Goal: Task Accomplishment & Management: Use online tool/utility

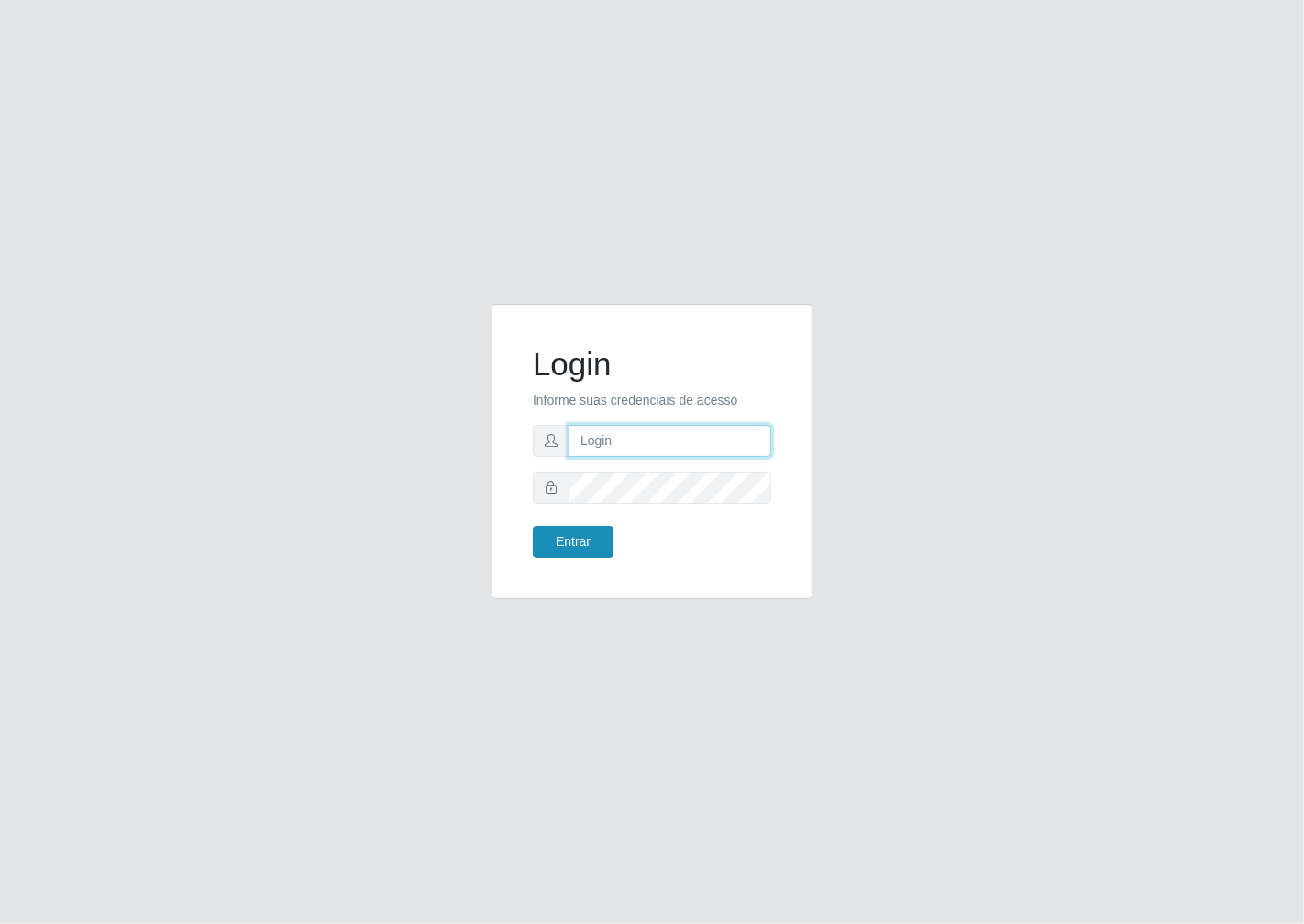
type input "janaina@iwof"
click at [543, 558] on div "Login Informe suas credenciais de acesso janaina@iwof Entrar" at bounding box center [651, 450] width 275 height 249
click at [570, 543] on button "Entrar" at bounding box center [573, 541] width 81 height 32
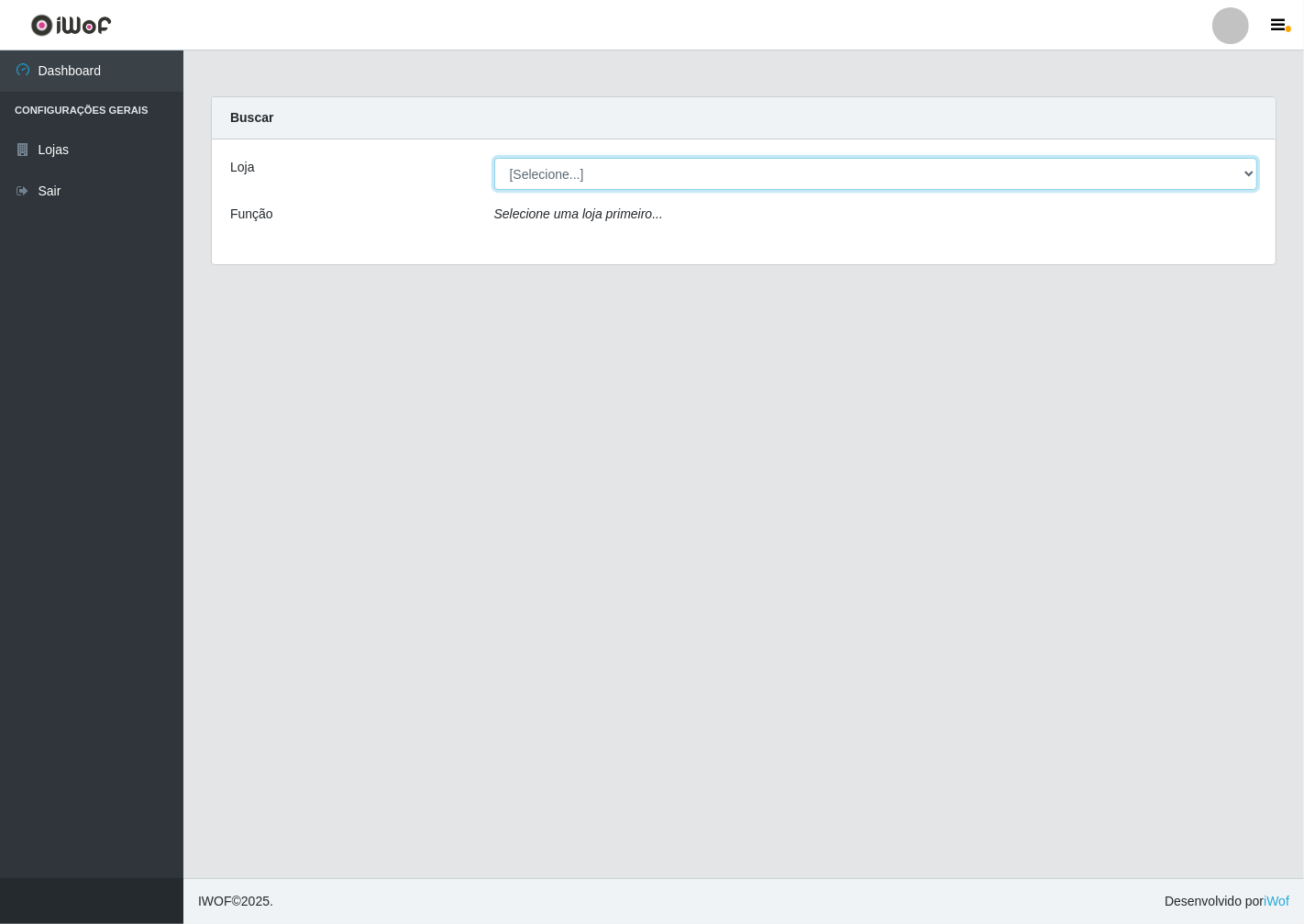
click at [1245, 174] on select "[Selecione...] Minimercado Filezão" at bounding box center [876, 174] width 764 height 32
select select "204"
click at [494, 158] on select "[Selecione...] Minimercado Filezão" at bounding box center [876, 174] width 764 height 32
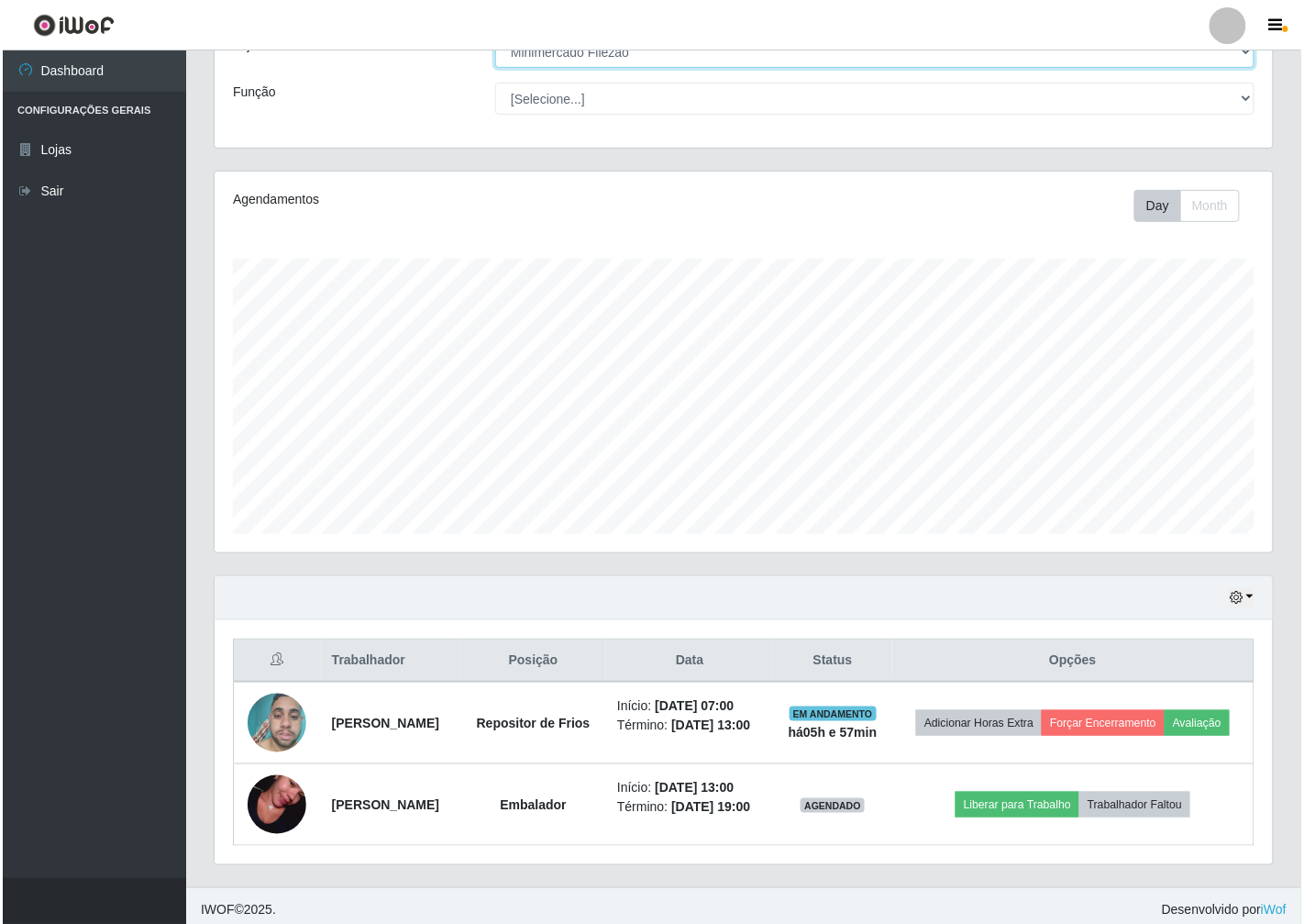
scroll to position [131, 0]
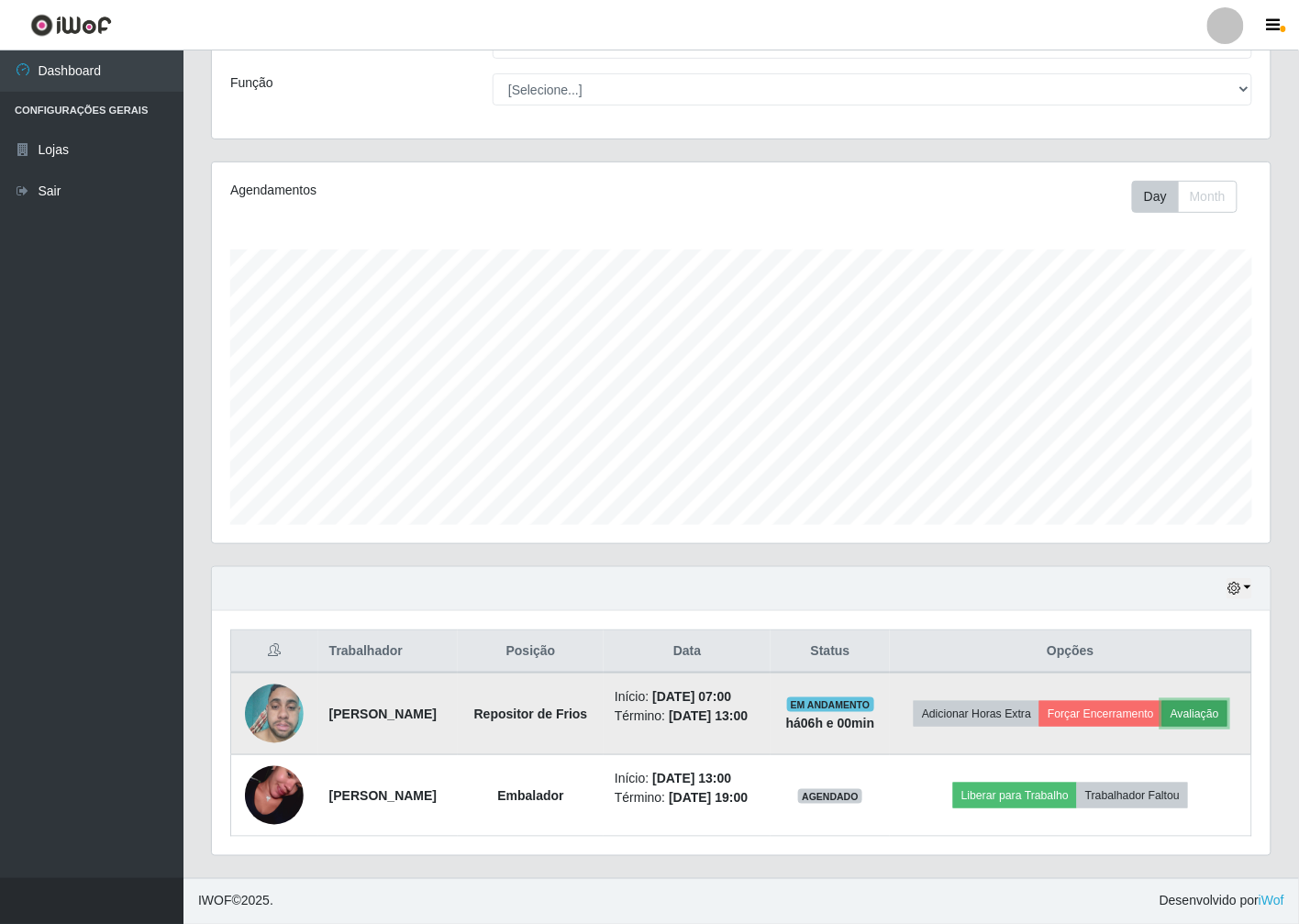
click at [1222, 716] on button "Avaliação" at bounding box center [1194, 714] width 65 height 26
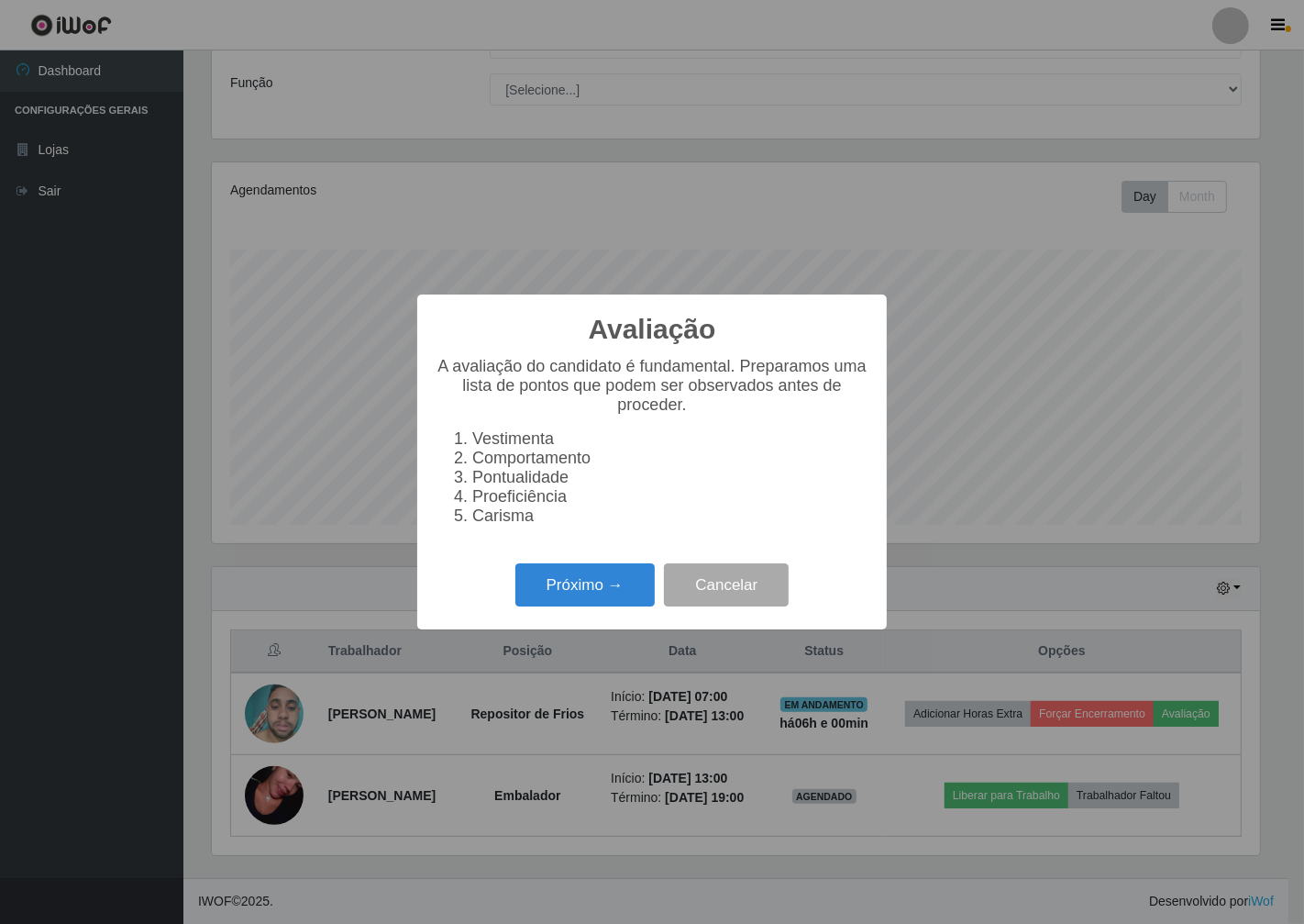
scroll to position [380, 1047]
click at [550, 599] on button "Próximo →" at bounding box center [584, 584] width 139 height 43
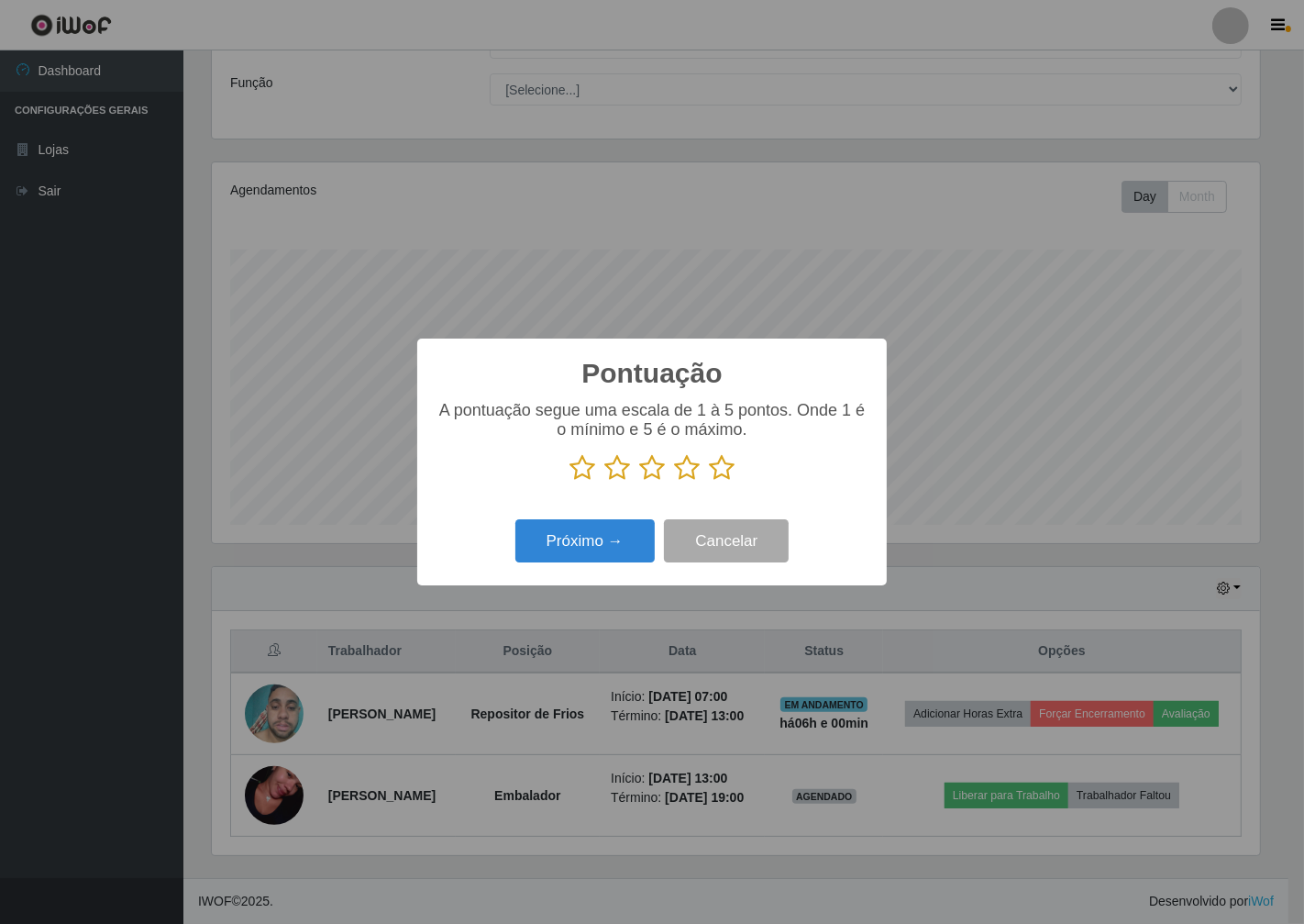
click at [716, 468] on icon at bounding box center [722, 468] width 26 height 28
click at [709, 481] on input "radio" at bounding box center [709, 481] width 0 height 0
click at [622, 552] on button "Próximo →" at bounding box center [584, 540] width 139 height 43
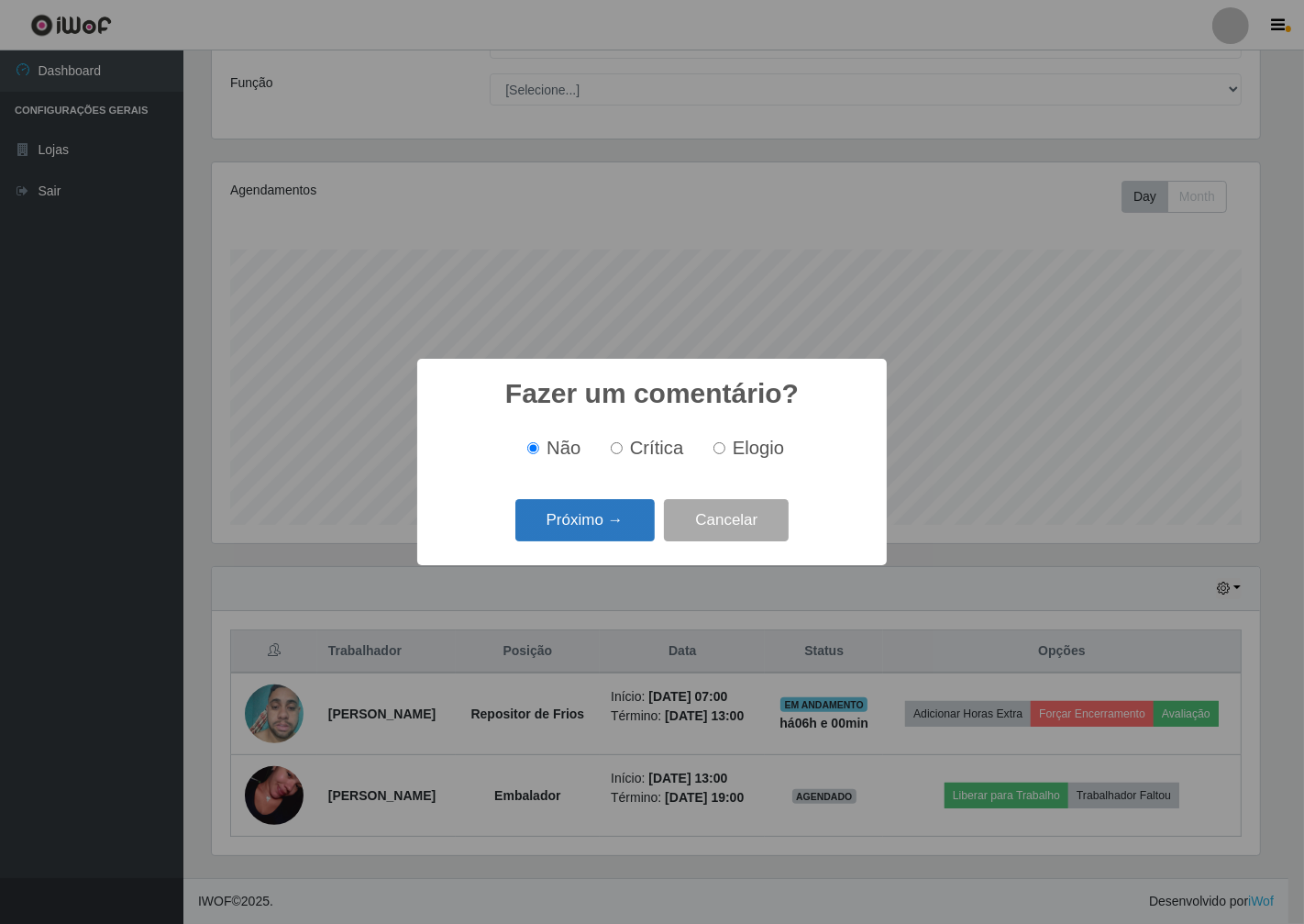
drag, startPoint x: 564, startPoint y: 548, endPoint x: 559, endPoint y: 526, distance: 22.5
click at [559, 538] on div "Fazer um comentário? × Não Crítica Elogio Próximo → Cancelar" at bounding box center [652, 461] width 470 height 205
click at [560, 526] on button "Próximo →" at bounding box center [584, 520] width 139 height 43
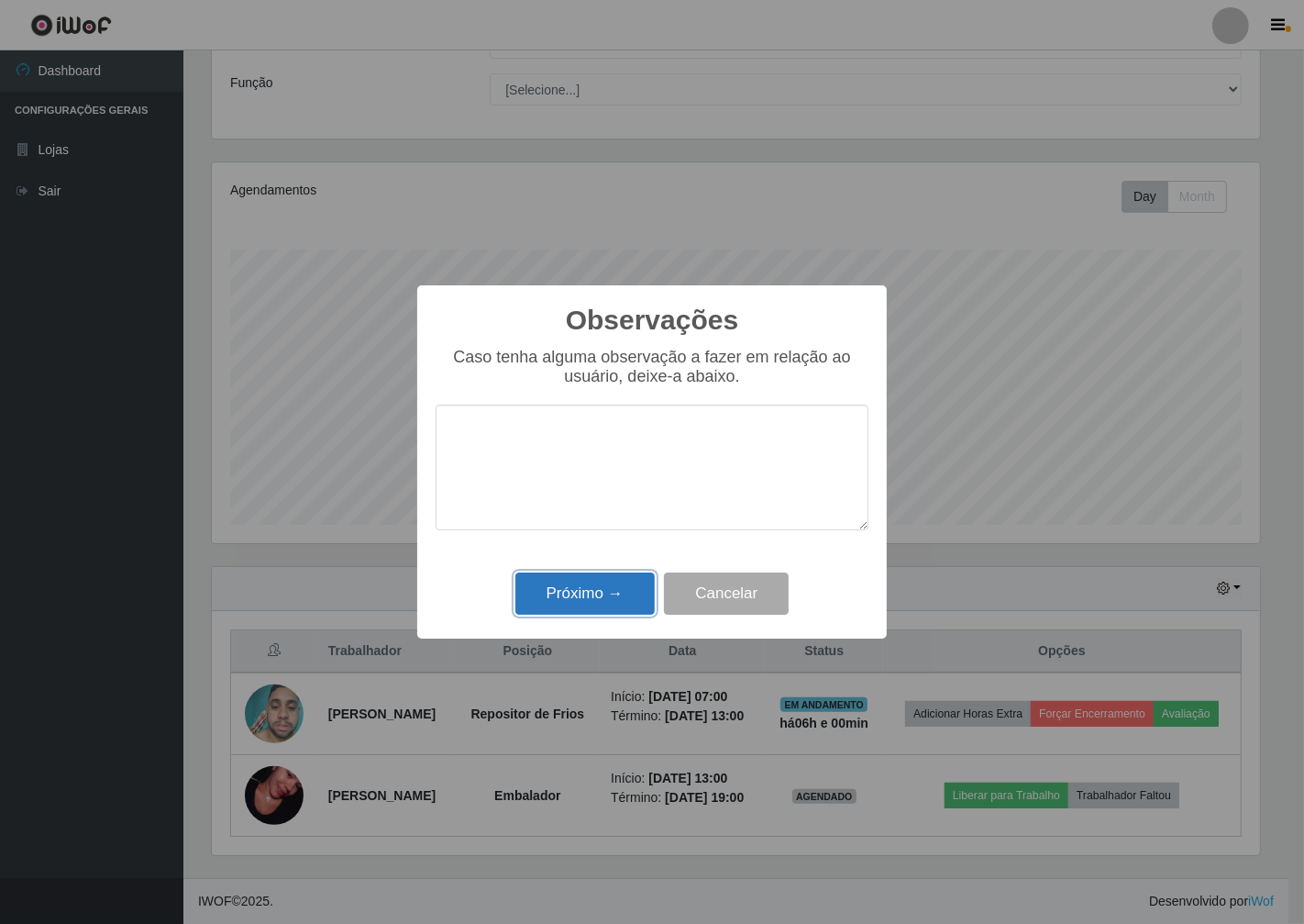
click at [558, 574] on button "Próximo →" at bounding box center [584, 593] width 139 height 43
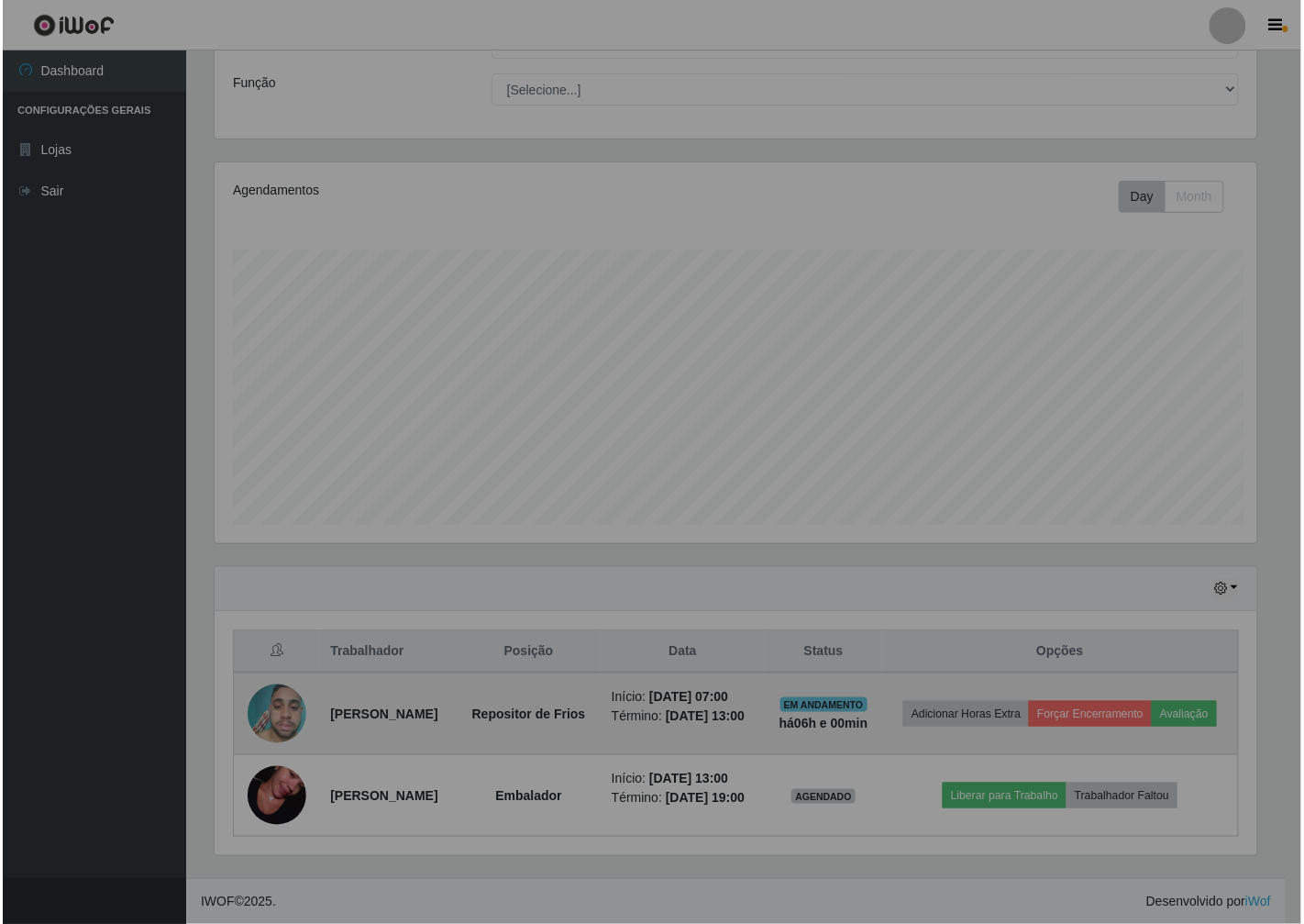
scroll to position [380, 1058]
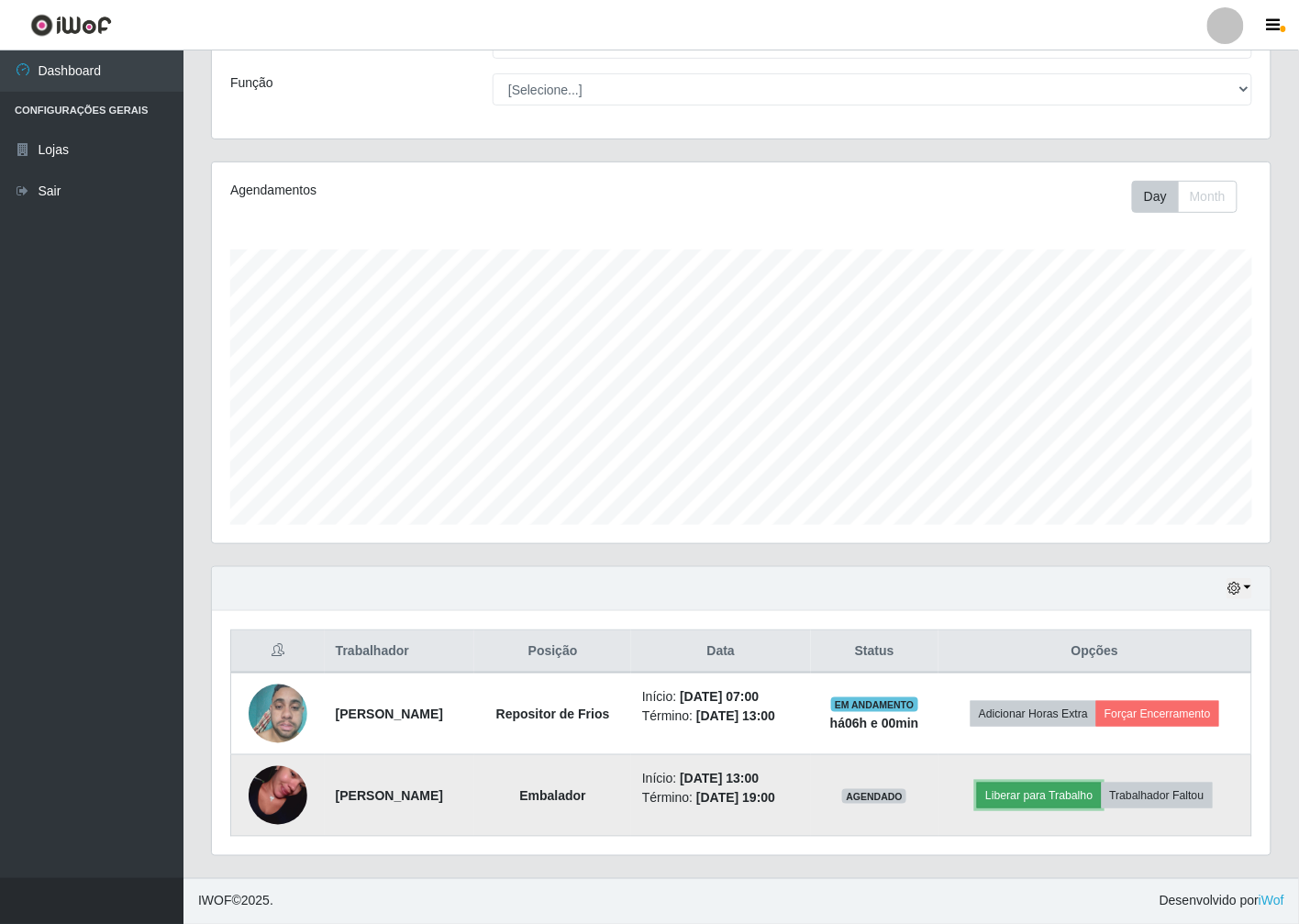
click at [1034, 800] on button "Liberar para Trabalho" at bounding box center [1039, 795] width 124 height 26
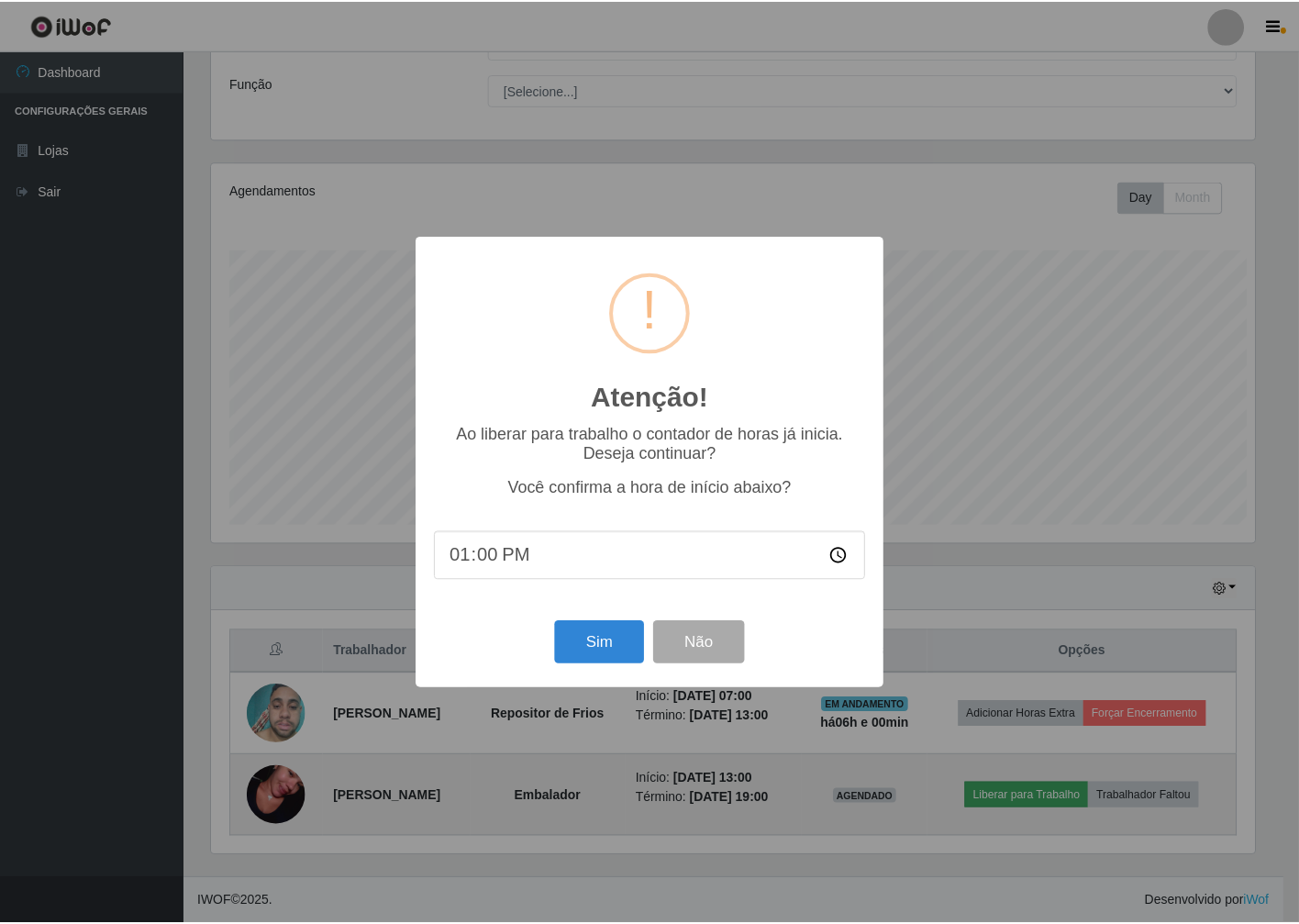
scroll to position [380, 1047]
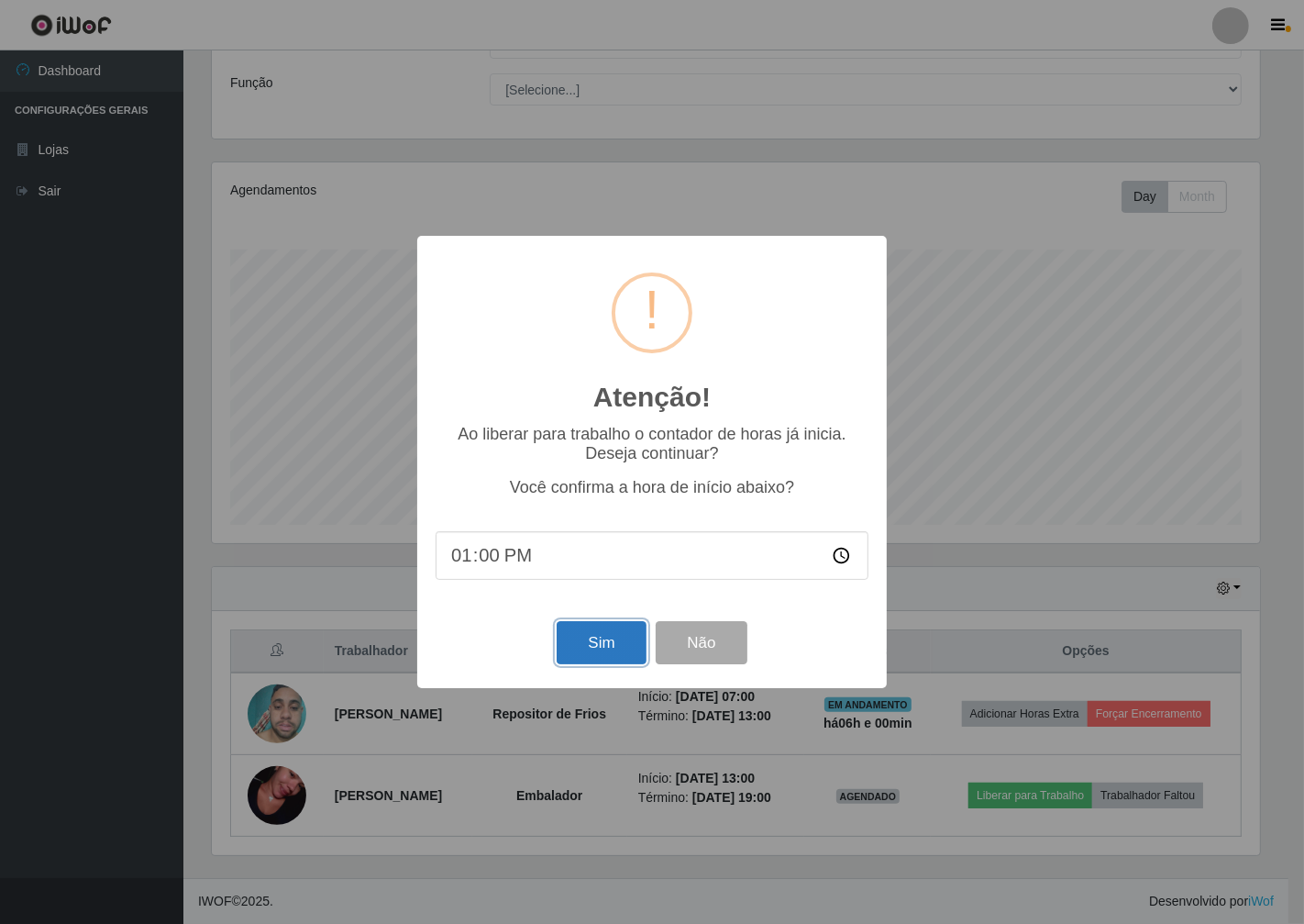
click at [570, 654] on button "Sim" at bounding box center [601, 642] width 89 height 43
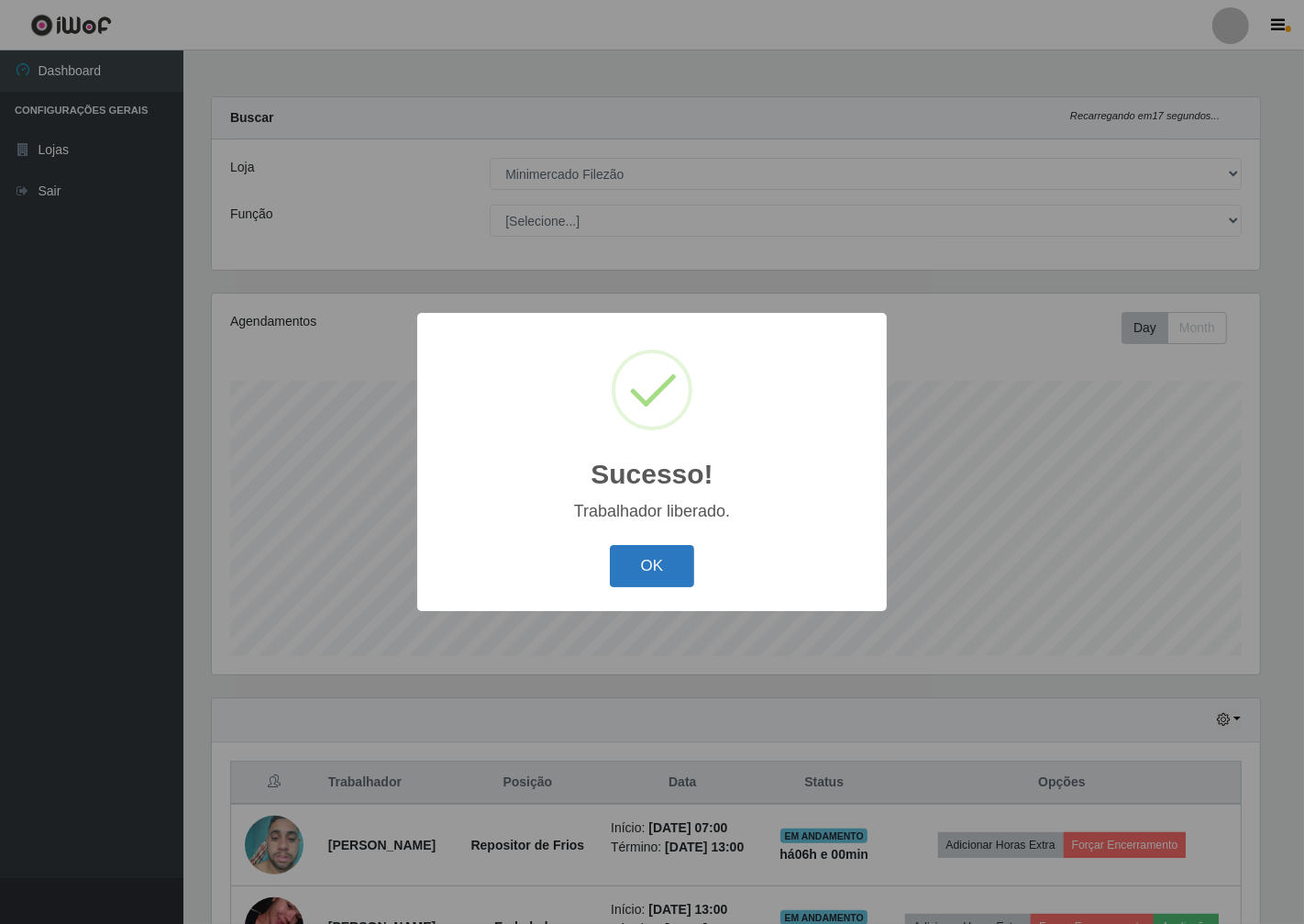
click at [619, 582] on button "OK" at bounding box center [652, 566] width 85 height 43
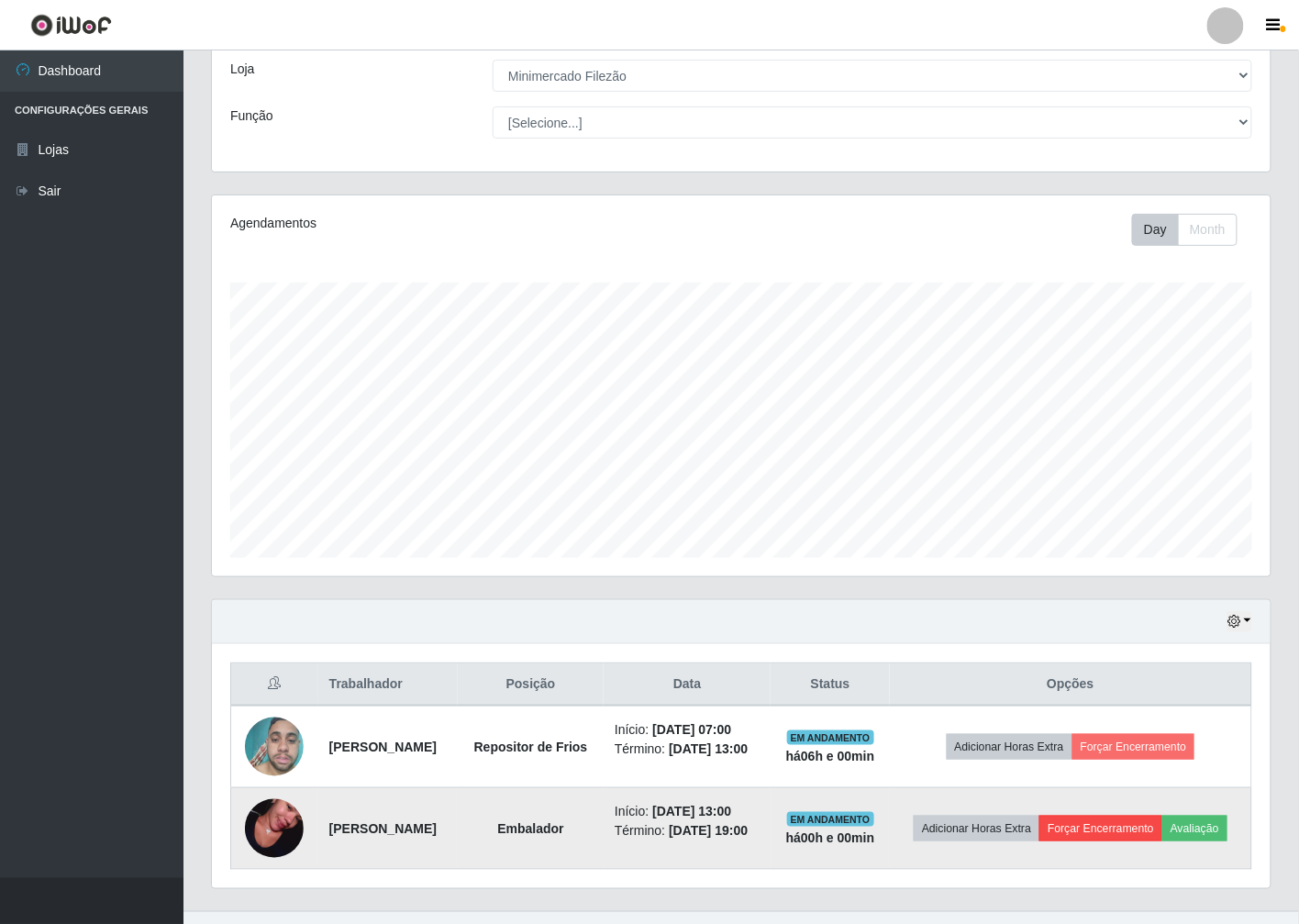
scroll to position [102, 0]
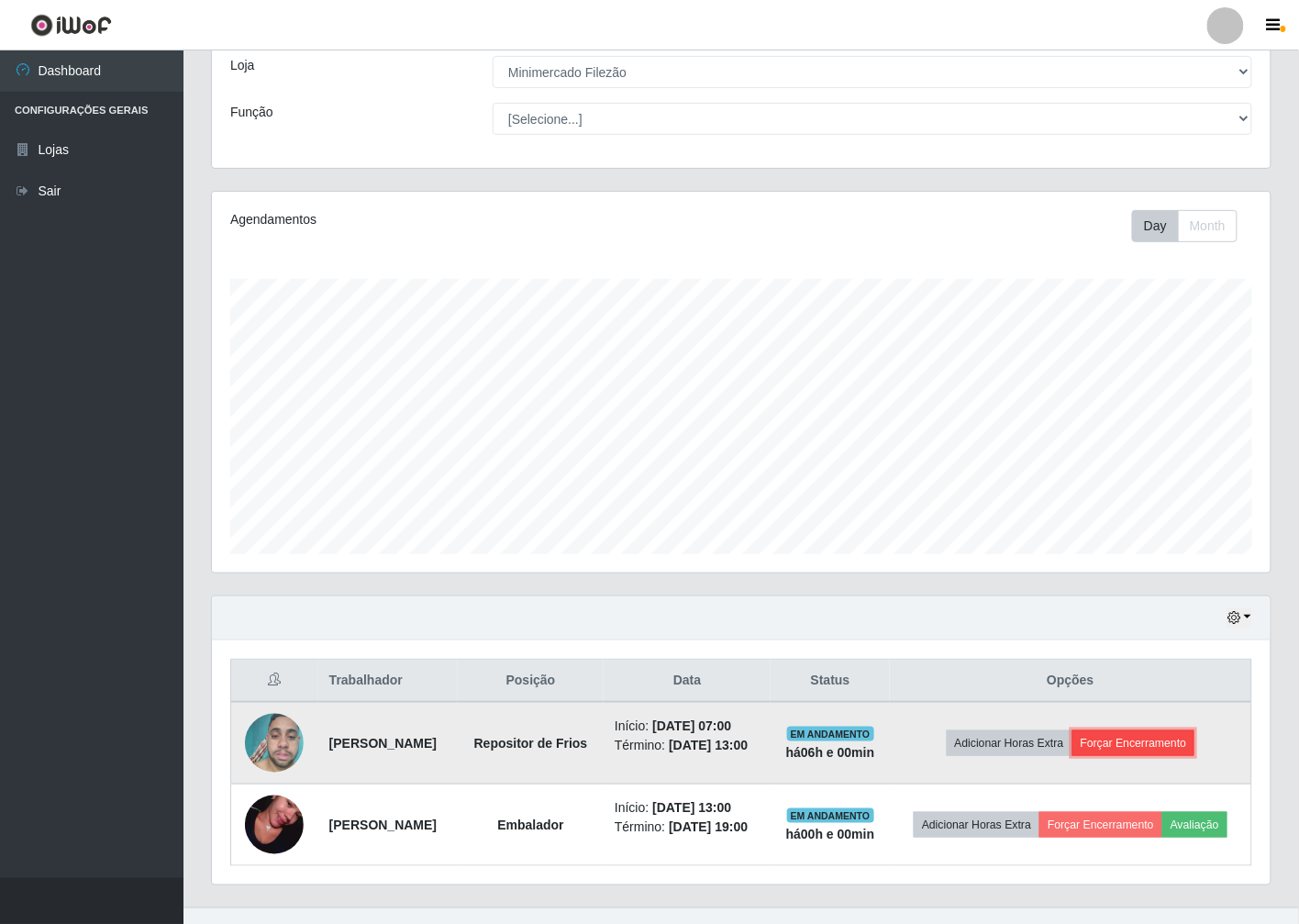
click at [1162, 745] on button "Forçar Encerramento" at bounding box center [1133, 743] width 123 height 26
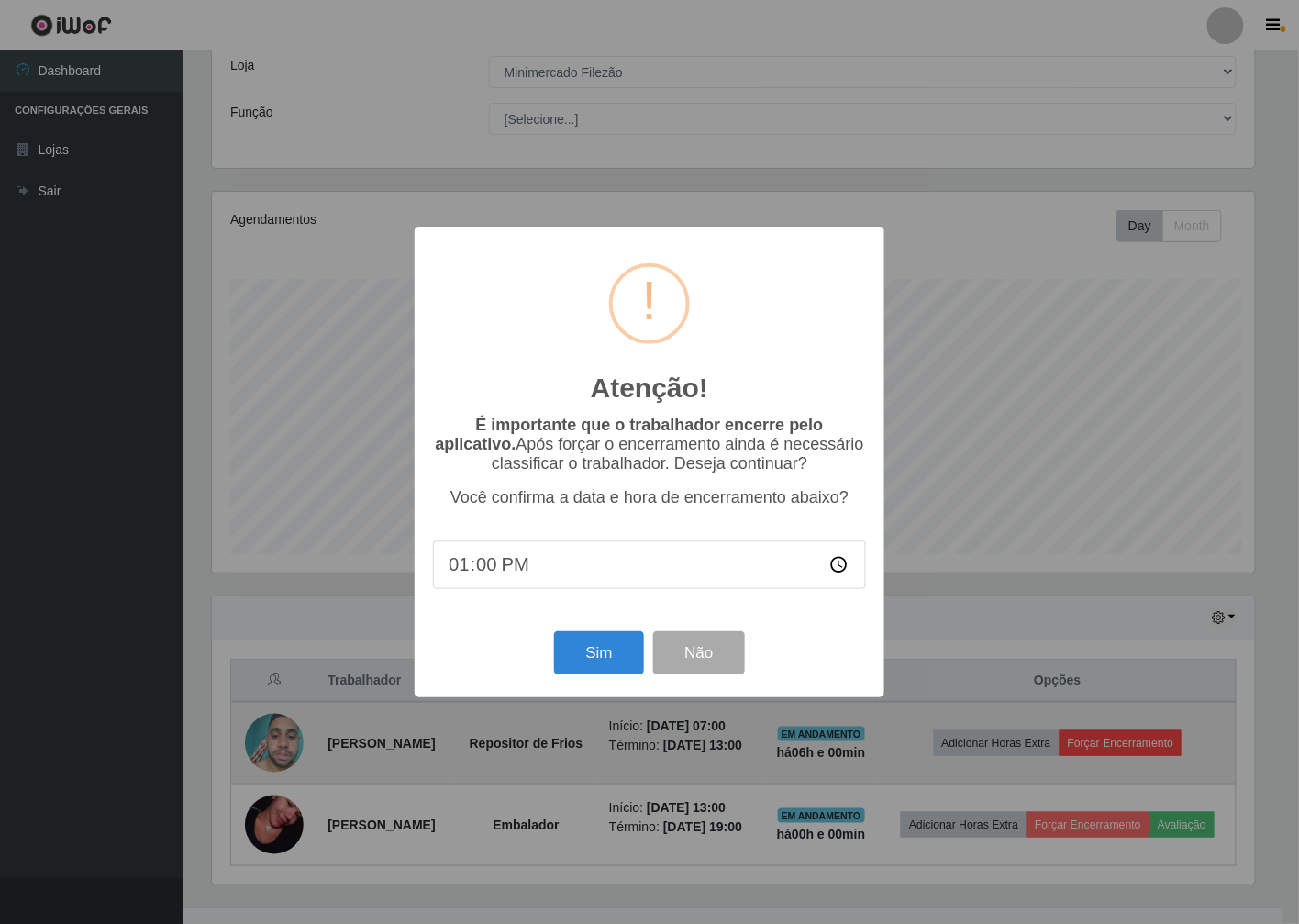
scroll to position [380, 1047]
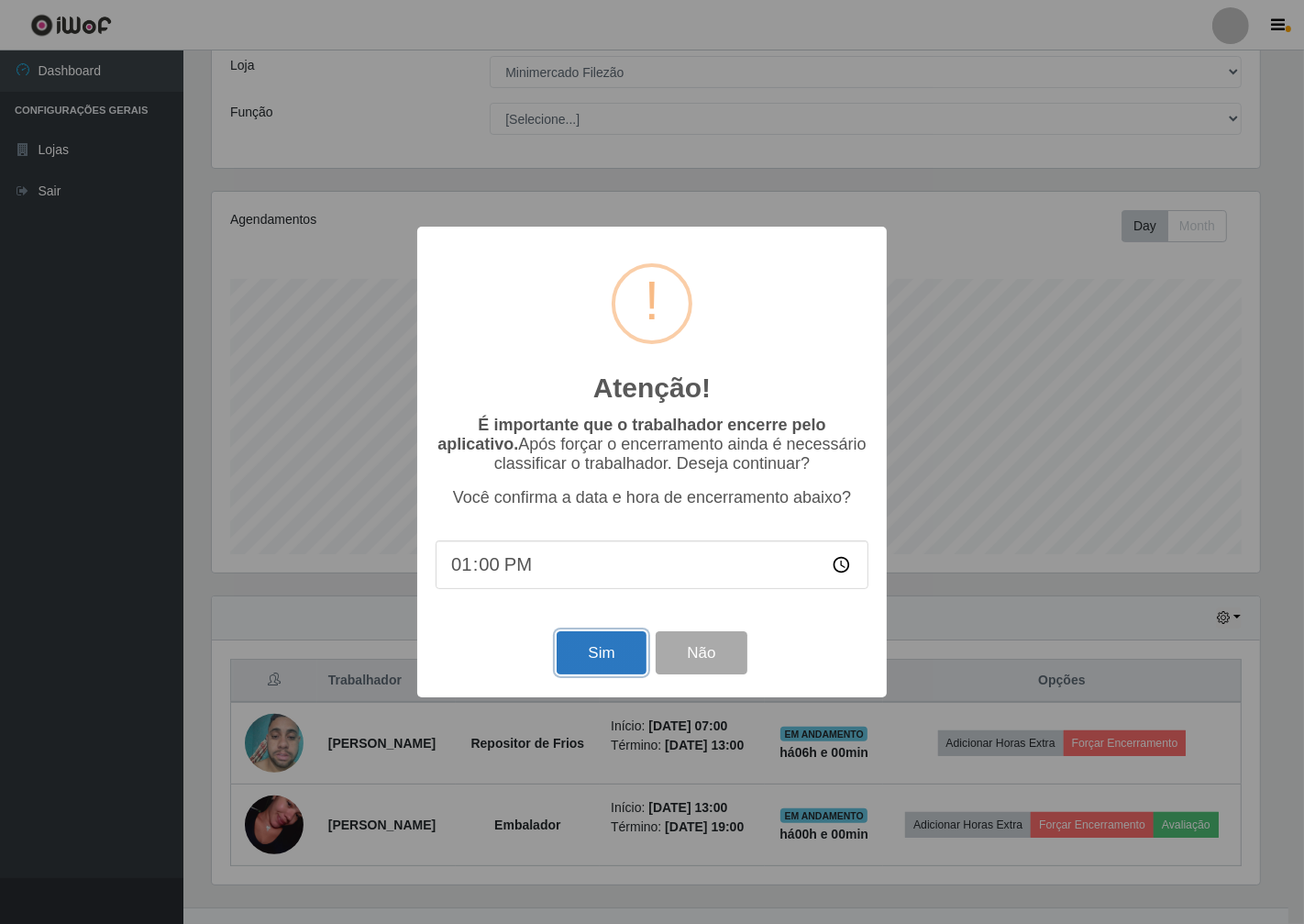
click at [598, 644] on button "Sim" at bounding box center [601, 652] width 89 height 43
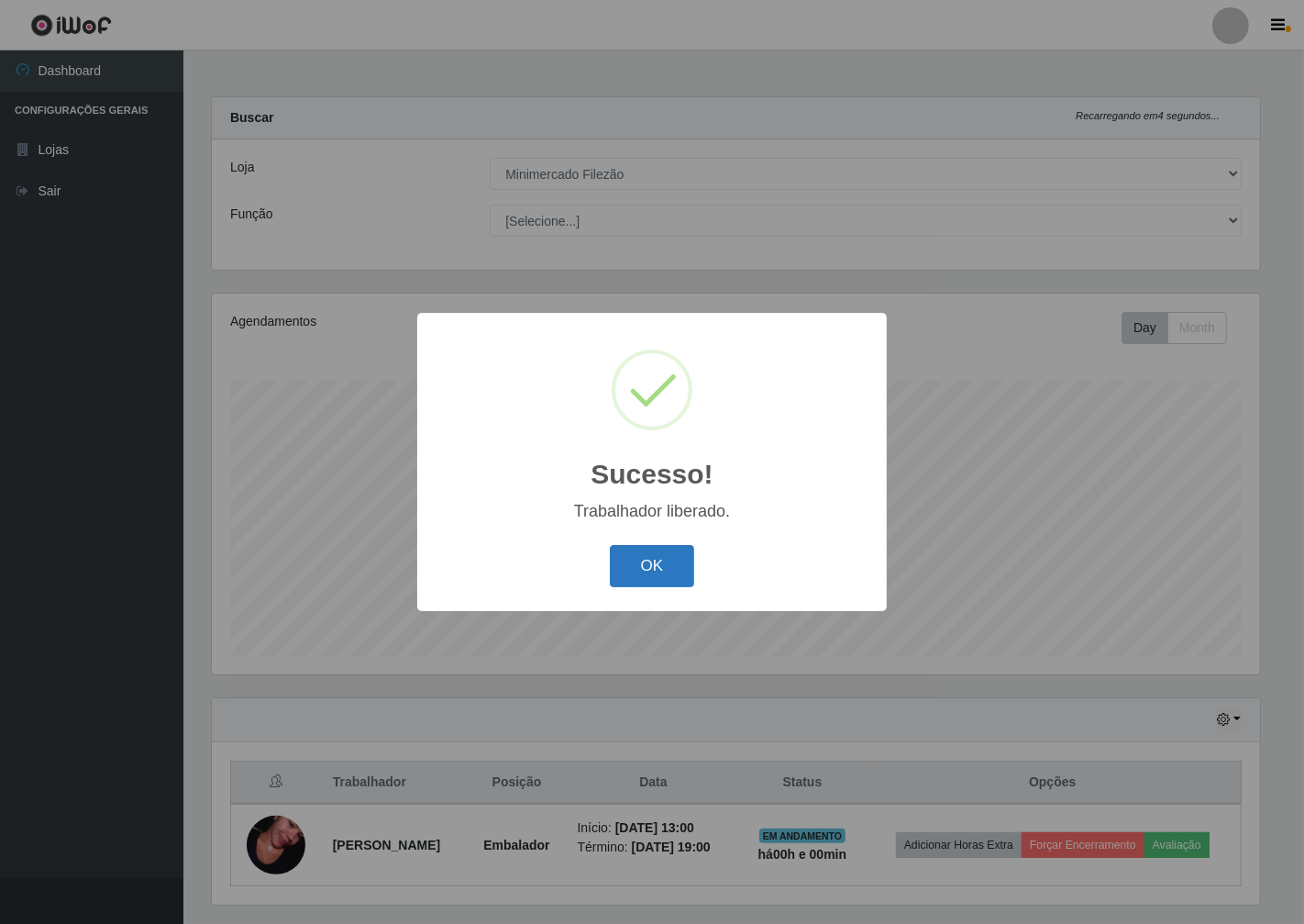
click at [640, 588] on button "OK" at bounding box center [652, 566] width 85 height 43
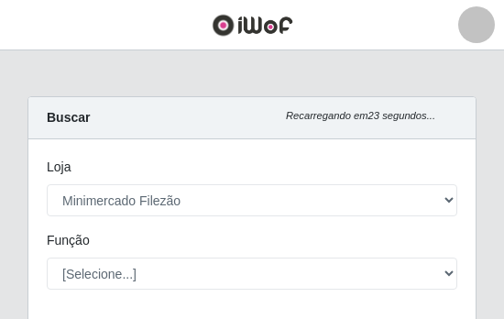
scroll to position [0, 0]
